Goal: Find specific page/section: Find specific page/section

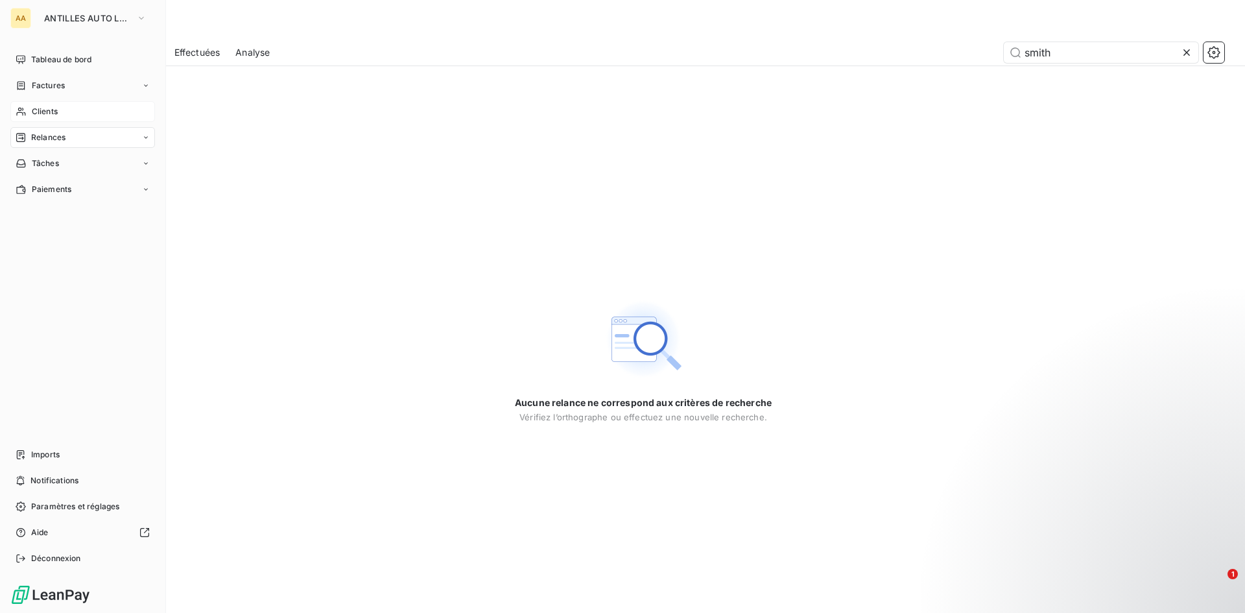
click at [49, 109] on span "Clients" at bounding box center [45, 112] width 26 height 12
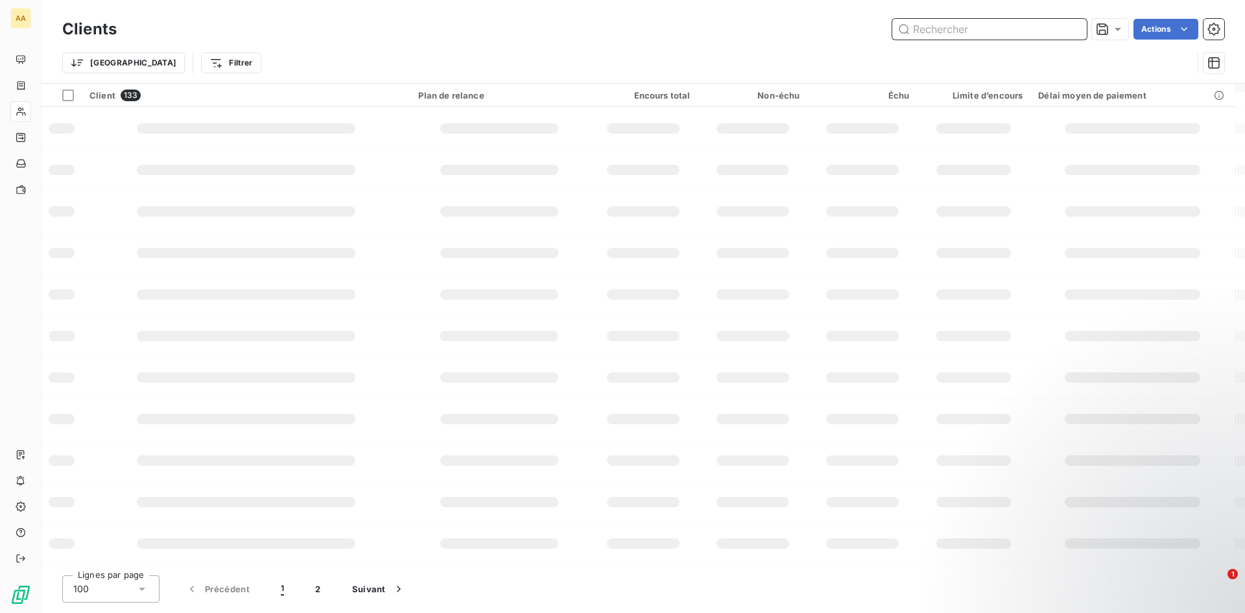
scroll to position [165, 0]
